Goal: Task Accomplishment & Management: Use online tool/utility

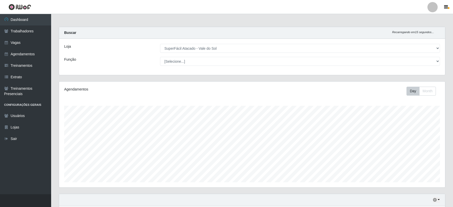
select select "502"
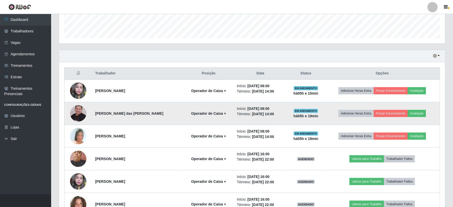
scroll to position [177, 0]
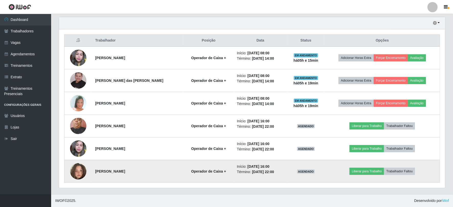
click at [76, 169] on img at bounding box center [78, 171] width 16 height 29
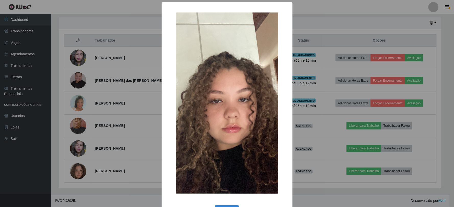
click at [96, 131] on div "× OK Cancel" at bounding box center [227, 103] width 454 height 207
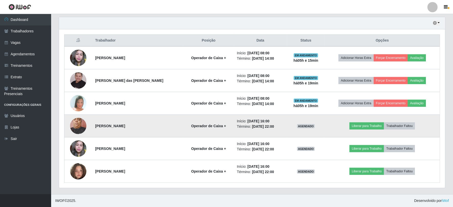
scroll to position [106, 386]
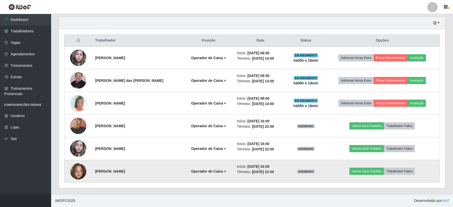
click at [93, 170] on td "[PERSON_NAME]" at bounding box center [137, 171] width 91 height 23
click at [85, 170] on img at bounding box center [78, 171] width 16 height 29
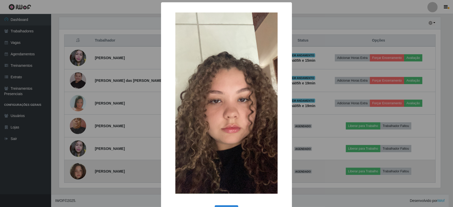
scroll to position [106, 382]
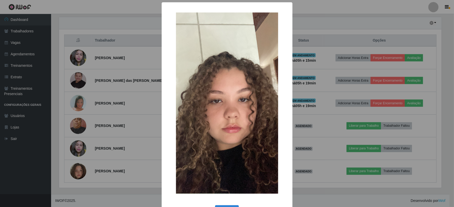
click at [100, 150] on div "× OK Cancel" at bounding box center [227, 103] width 454 height 207
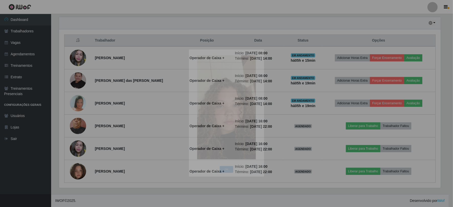
scroll to position [106, 386]
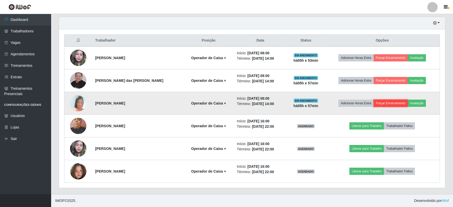
click at [383, 105] on button "Forçar Encerramento" at bounding box center [390, 103] width 34 height 7
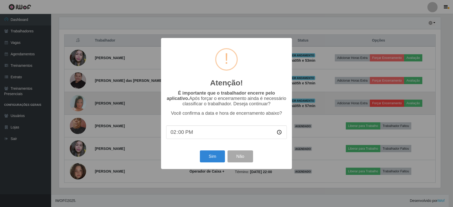
scroll to position [106, 382]
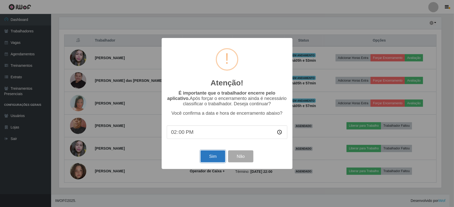
click at [207, 158] on button "Sim" at bounding box center [213, 157] width 25 height 12
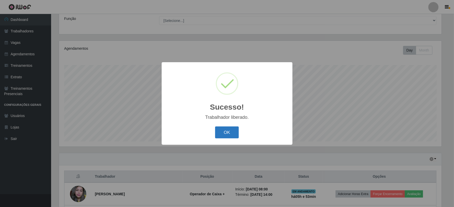
click at [226, 135] on button "OK" at bounding box center [227, 133] width 24 height 12
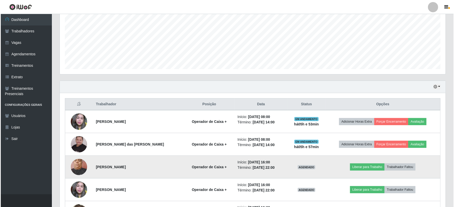
scroll to position [154, 0]
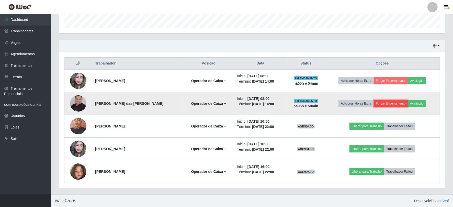
click at [392, 102] on button "Forçar Encerramento" at bounding box center [390, 103] width 34 height 7
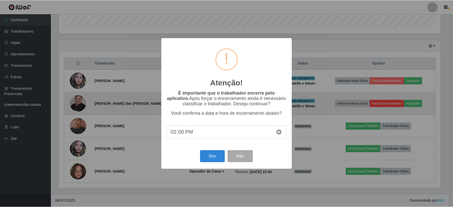
scroll to position [106, 382]
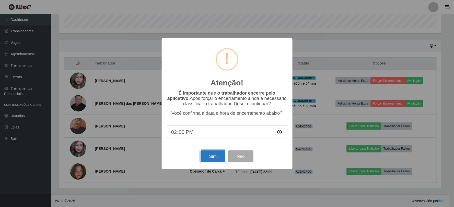
click at [217, 156] on button "Sim" at bounding box center [213, 157] width 25 height 12
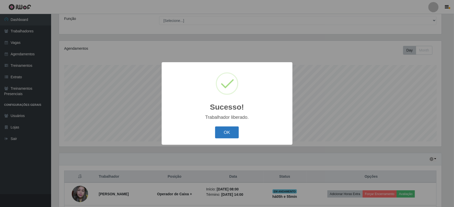
click at [221, 130] on button "OK" at bounding box center [227, 133] width 24 height 12
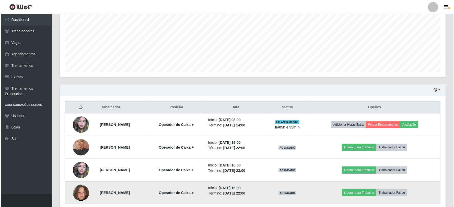
scroll to position [132, 0]
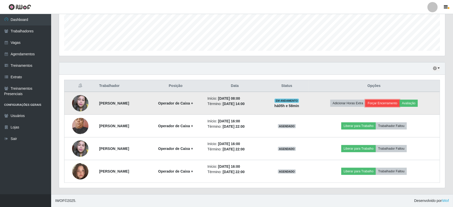
click at [391, 104] on button "Forçar Encerramento" at bounding box center [382, 103] width 34 height 7
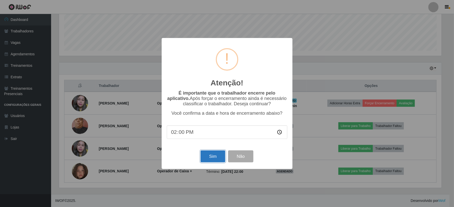
click at [206, 158] on button "Sim" at bounding box center [213, 157] width 25 height 12
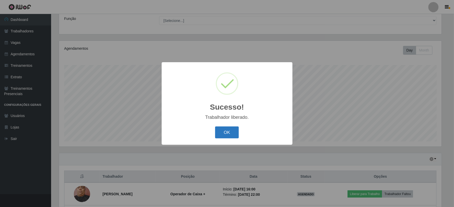
click at [228, 133] on button "OK" at bounding box center [227, 133] width 24 height 12
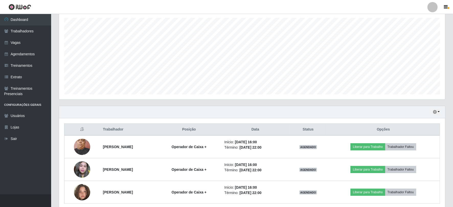
scroll to position [0, 0]
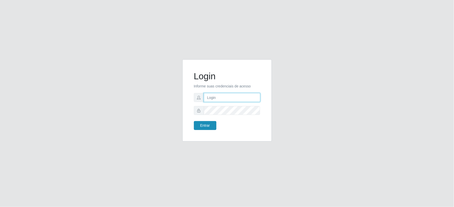
type input "[PERSON_NAME][EMAIL_ADDRESS][DOMAIN_NAME]"
click at [207, 123] on button "Entrar" at bounding box center [205, 125] width 22 height 9
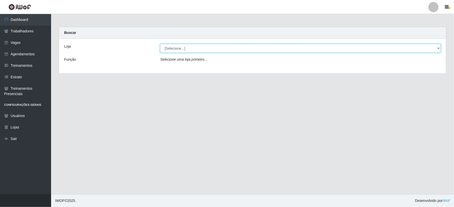
click at [202, 50] on select "[Selecione...] SuperFácil Atacado - Vale do Sol" at bounding box center [300, 48] width 281 height 9
select select "502"
click at [160, 44] on select "[Selecione...] SuperFácil Atacado - Vale do Sol" at bounding box center [300, 48] width 281 height 9
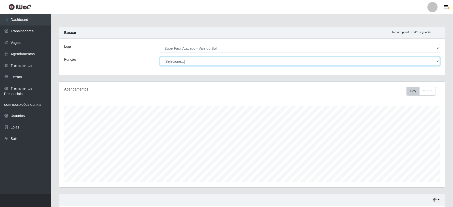
click at [184, 62] on select "[Selecione...] Embalador Embalador + Embalador ++ Operador de Caixa Operador de…" at bounding box center [300, 61] width 280 height 9
